Goal: Task Accomplishment & Management: Use online tool/utility

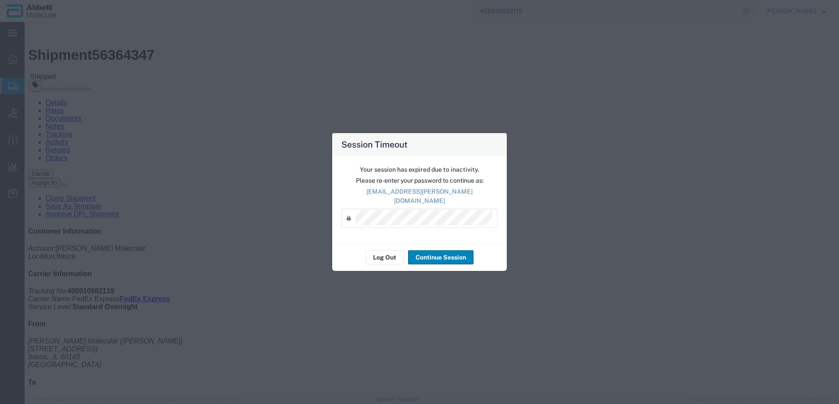
click at [427, 251] on button "Continue Session" at bounding box center [440, 257] width 65 height 14
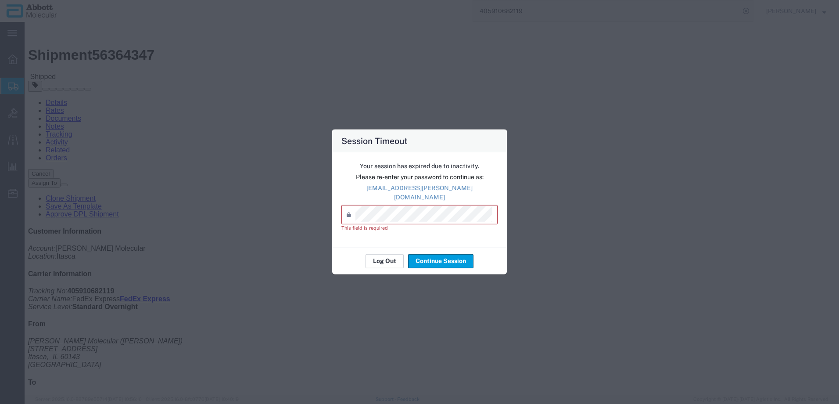
click at [393, 258] on button "Log Out" at bounding box center [384, 261] width 38 height 14
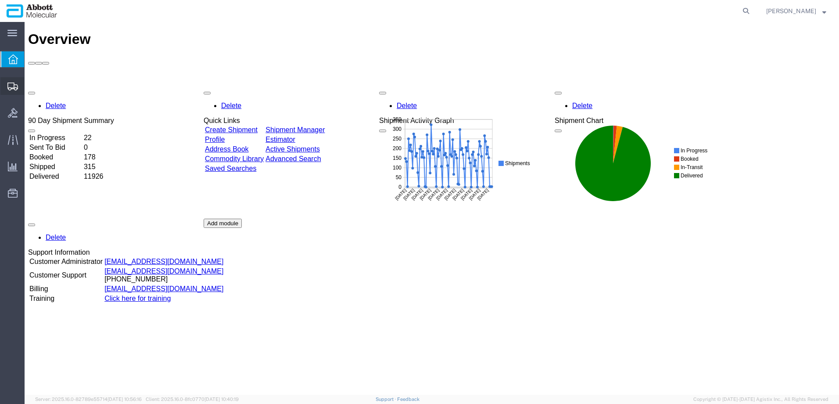
click at [0, 0] on span "Create from Template" at bounding box center [0, 0] width 0 height 0
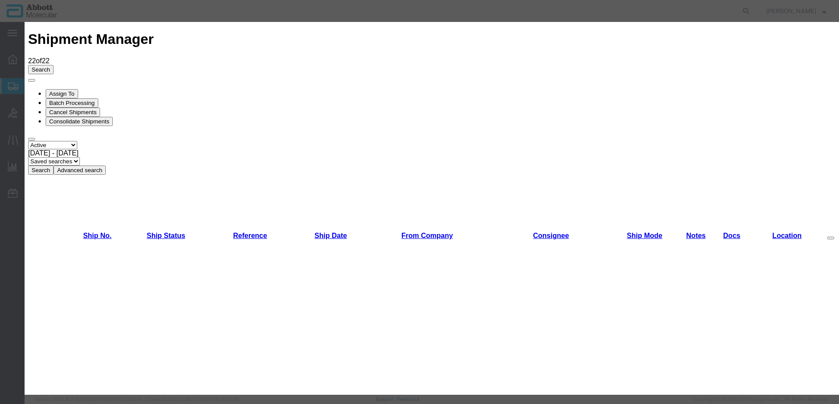
scroll to position [614, 0]
